Goal: Book appointment/travel/reservation

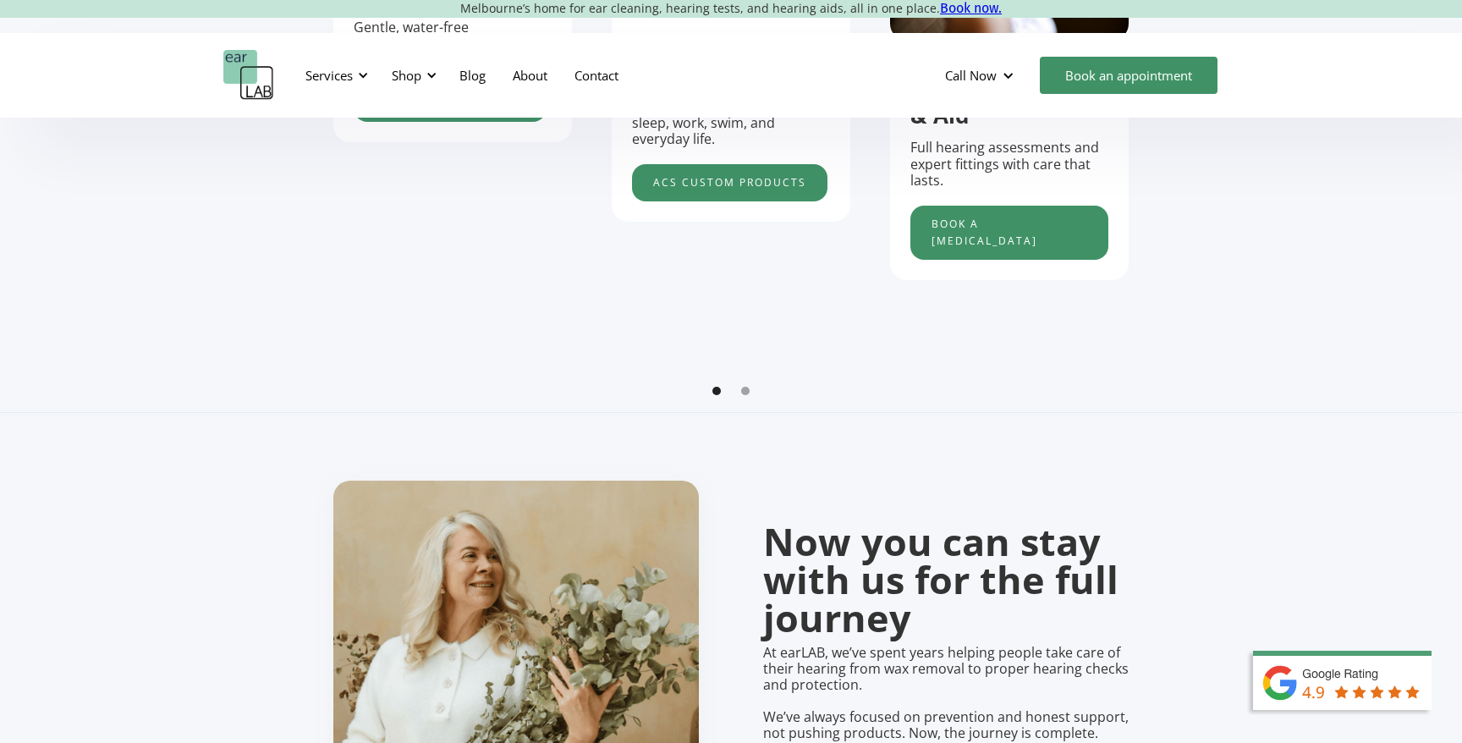
scroll to position [990, 0]
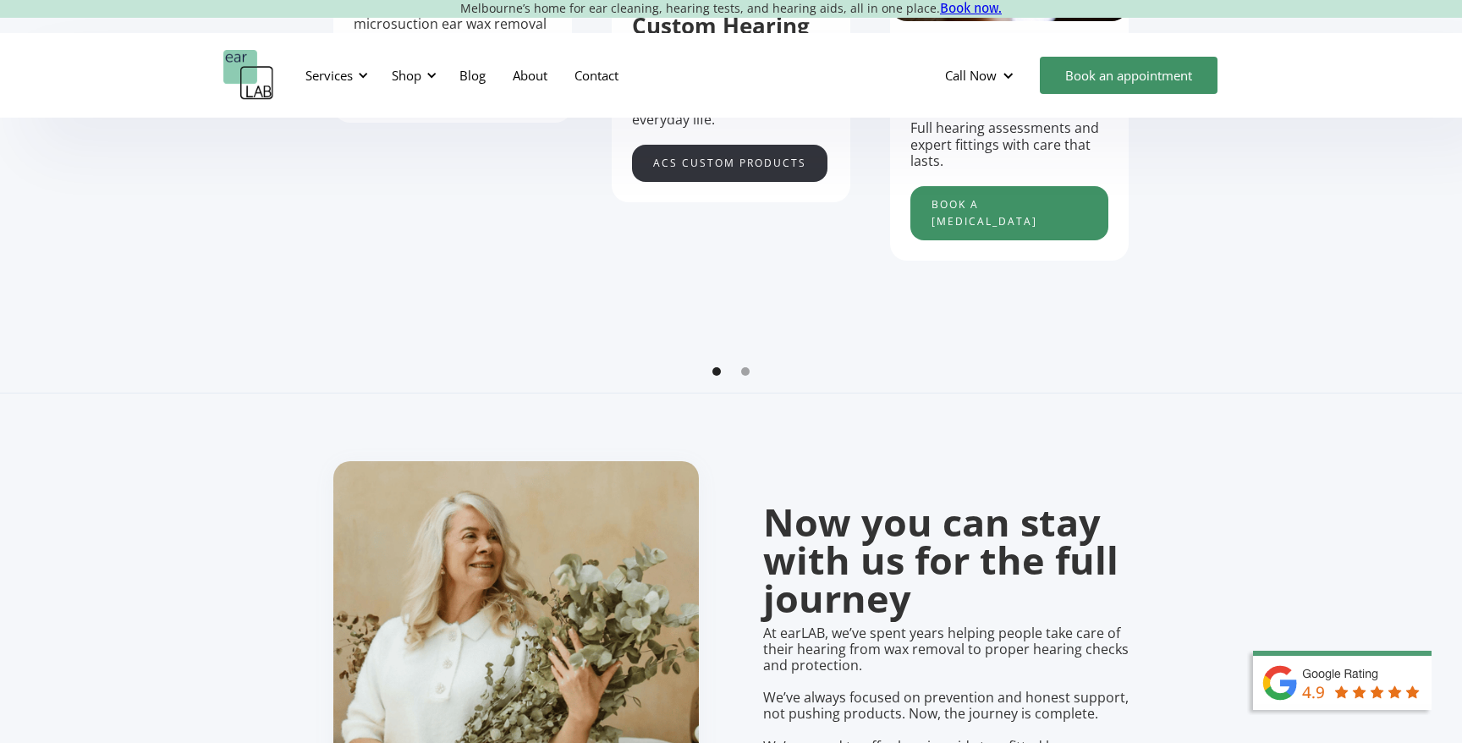
click at [701, 158] on link "acs custom products" at bounding box center [729, 163] width 195 height 37
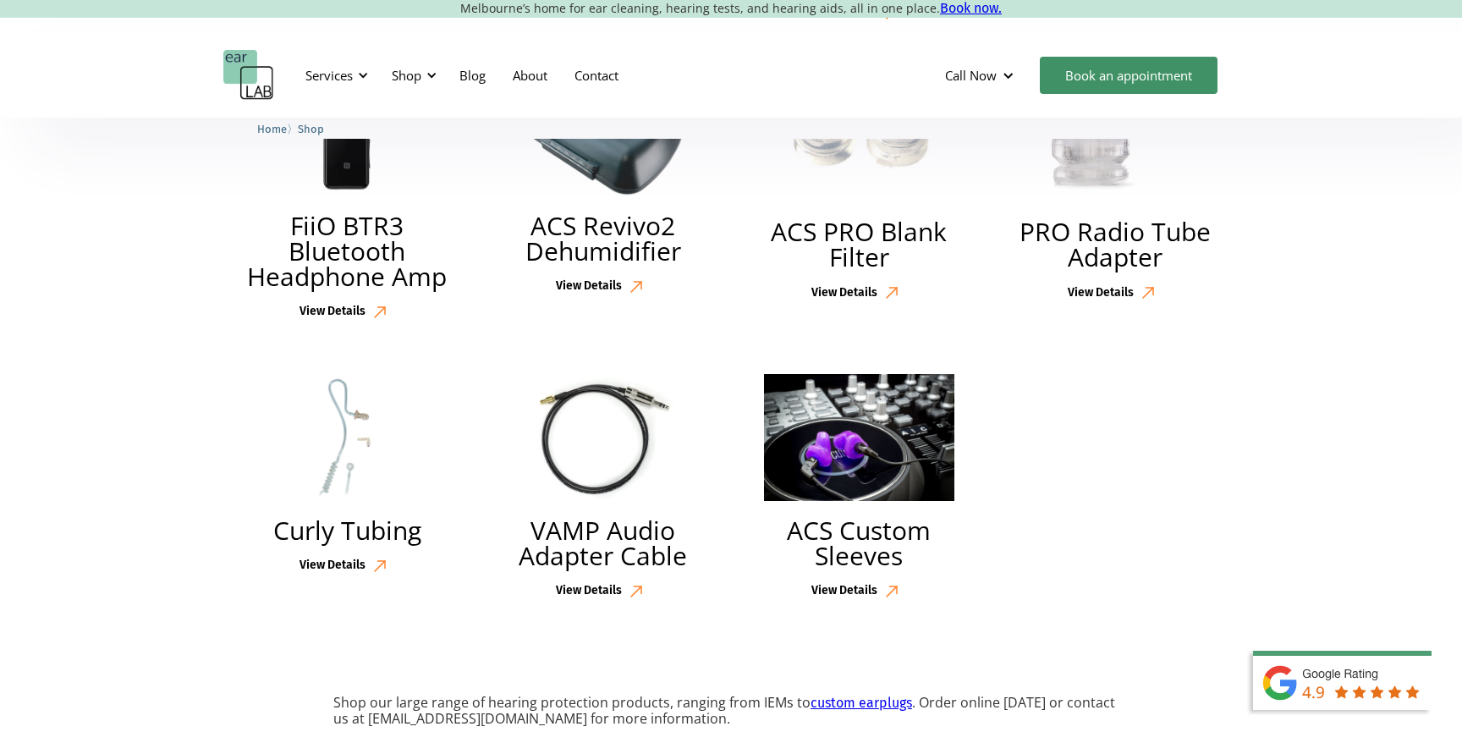
scroll to position [4043, 0]
click at [861, 461] on img at bounding box center [859, 436] width 190 height 127
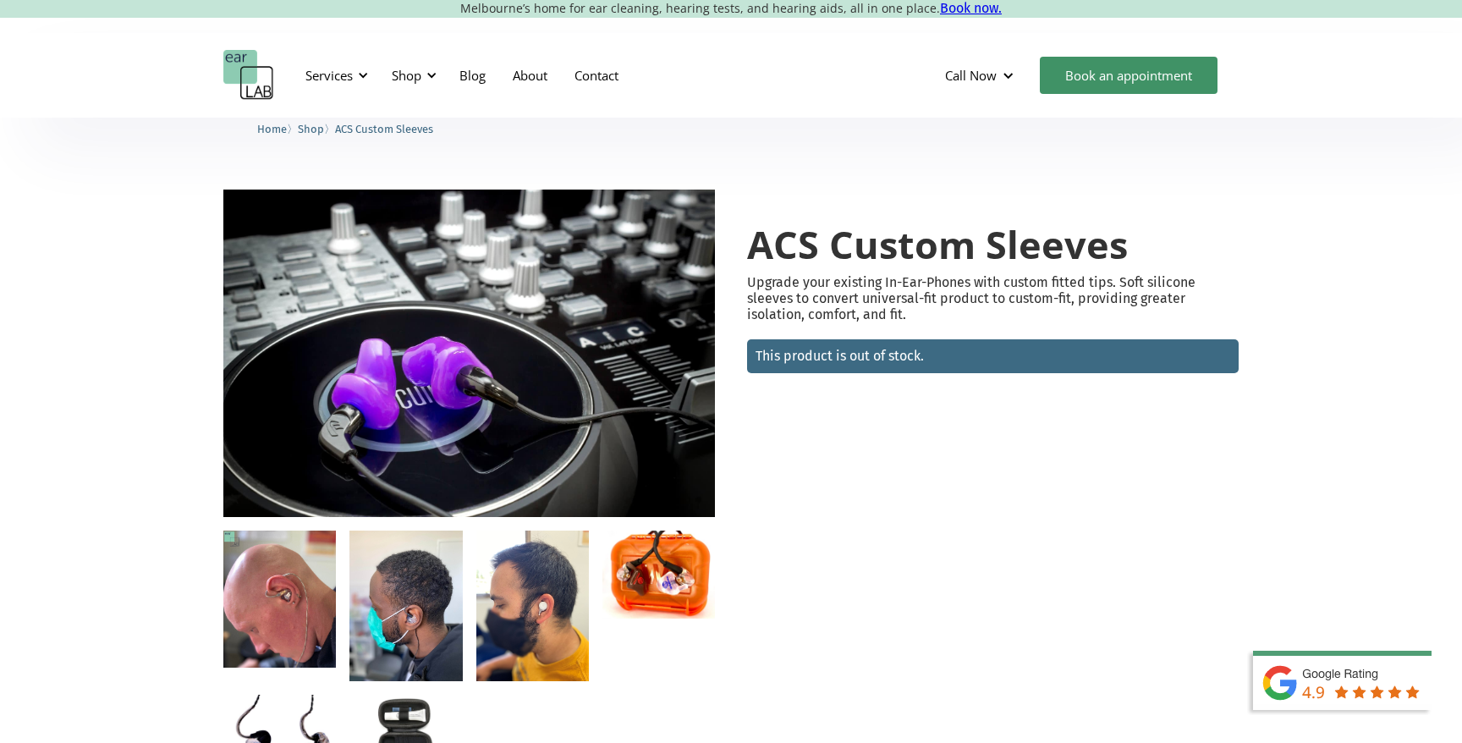
drag, startPoint x: 964, startPoint y: 350, endPoint x: 958, endPoint y: 328, distance: 23.0
click at [964, 350] on div "This product is out of stock." at bounding box center [992, 356] width 475 height 17
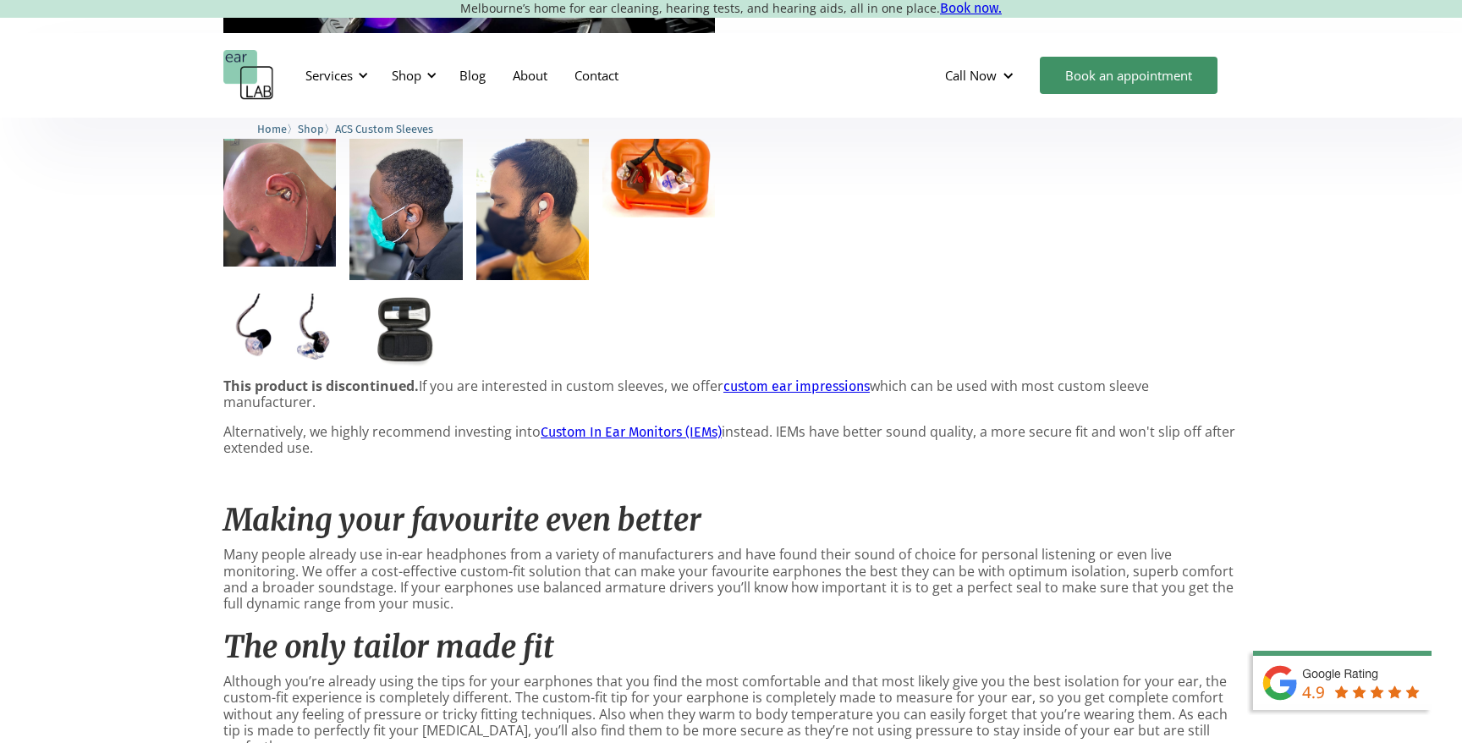
scroll to position [421, 0]
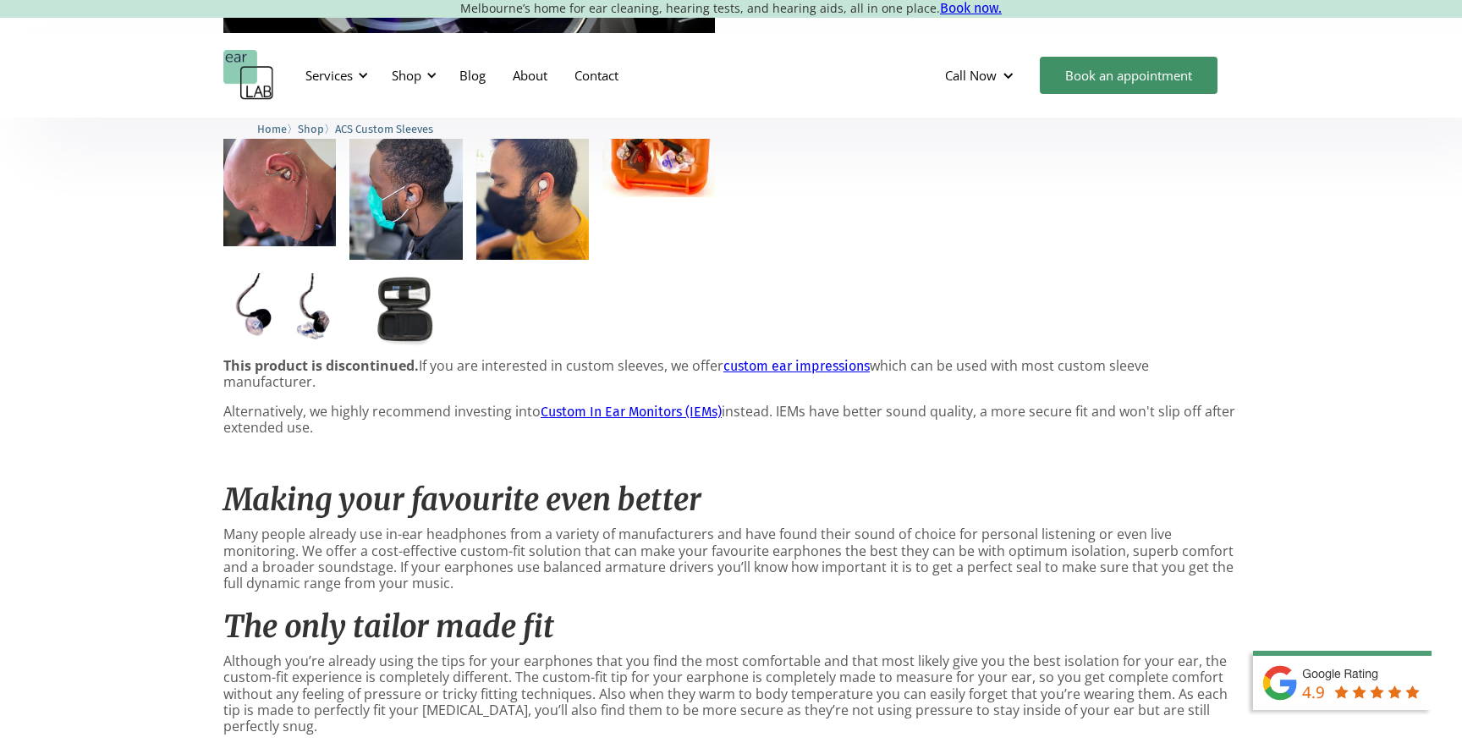
click at [816, 365] on link "custom ear impressions" at bounding box center [796, 366] width 146 height 16
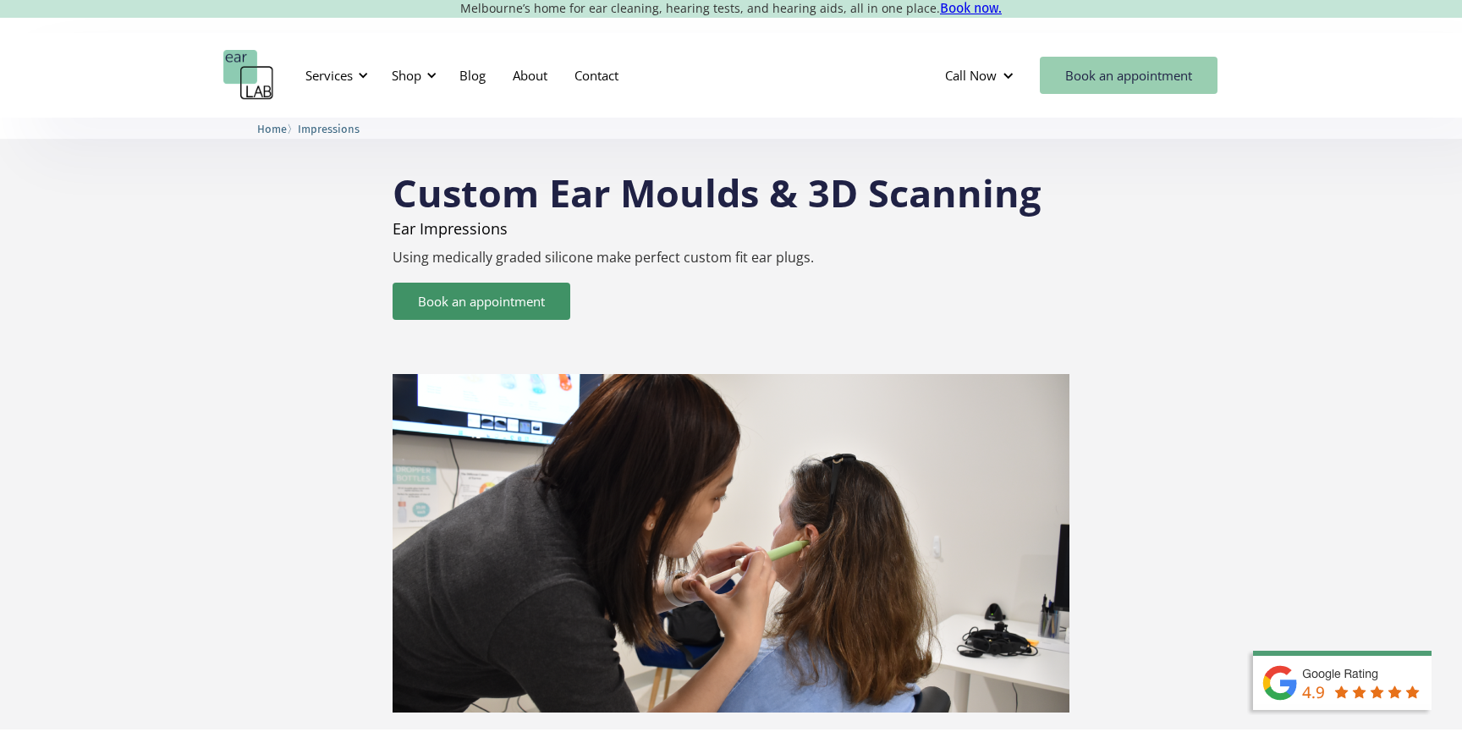
click at [1095, 84] on link "Book an appointment" at bounding box center [1129, 75] width 178 height 37
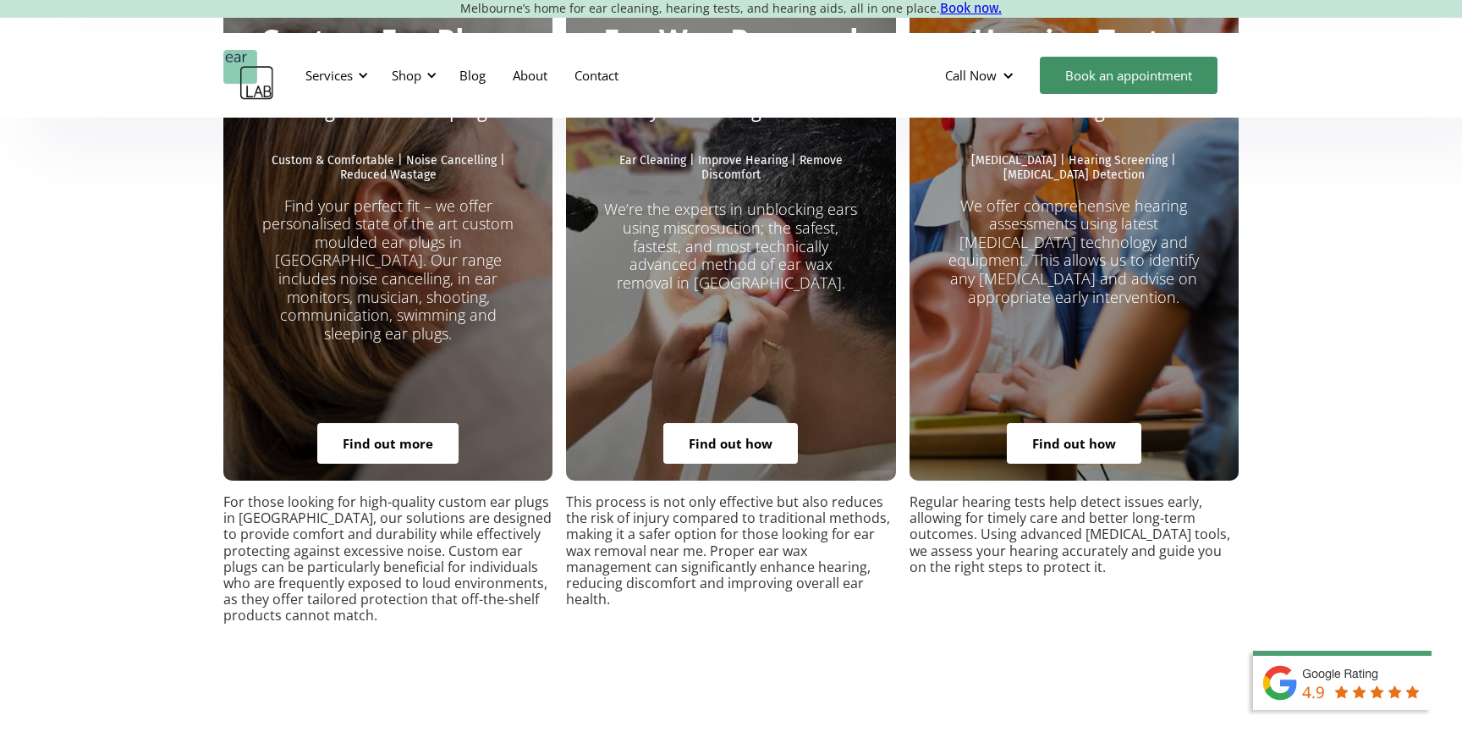
scroll to position [3190, 0]
